Goal: Navigation & Orientation: Go to known website

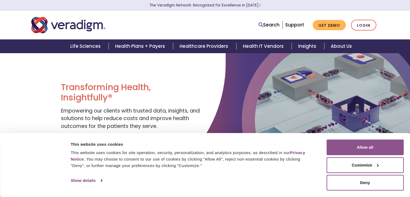
click at [389, 144] on button "Allow all" at bounding box center [365, 148] width 77 height 16
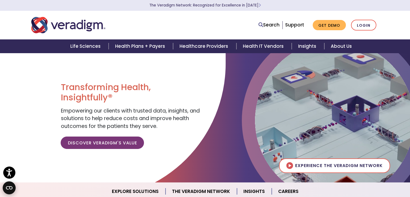
click at [11, 191] on circle "Open CMP widget" at bounding box center [9, 187] width 13 height 13
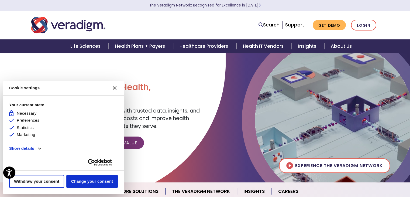
click at [115, 85] on button "[#WIDGET_ICON_CROSS#]" at bounding box center [114, 87] width 13 height 13
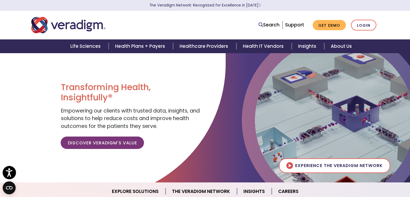
click at [6, 175] on icon "Open accessiBe: accessibility options, statement and help" at bounding box center [9, 172] width 6 height 9
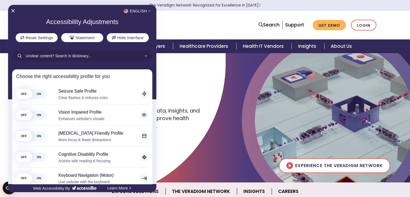
click at [188, 21] on div at bounding box center [205, 98] width 410 height 197
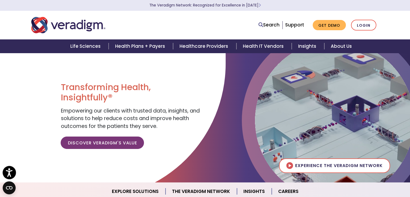
click at [6, 174] on icon "Open accessiBe: accessibility options, statement and help" at bounding box center [9, 172] width 6 height 9
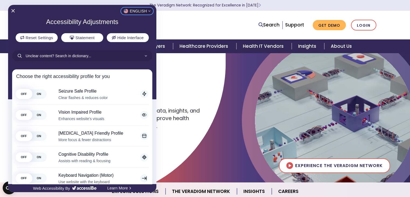
click at [141, 10] on span "English" at bounding box center [138, 11] width 17 height 4
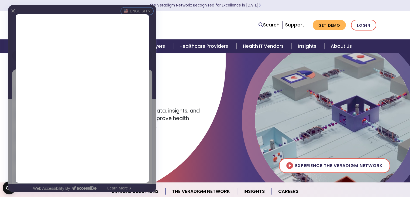
scroll to position [27, 0]
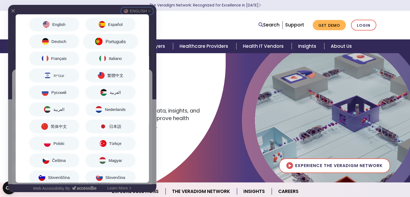
click at [113, 46] on button "Português" at bounding box center [110, 41] width 55 height 15
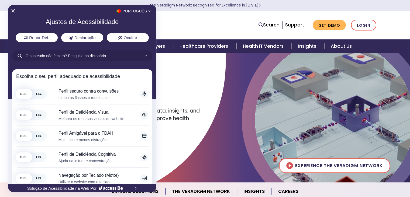
click at [260, 13] on div at bounding box center [205, 98] width 410 height 197
